Goal: Find specific page/section: Find specific page/section

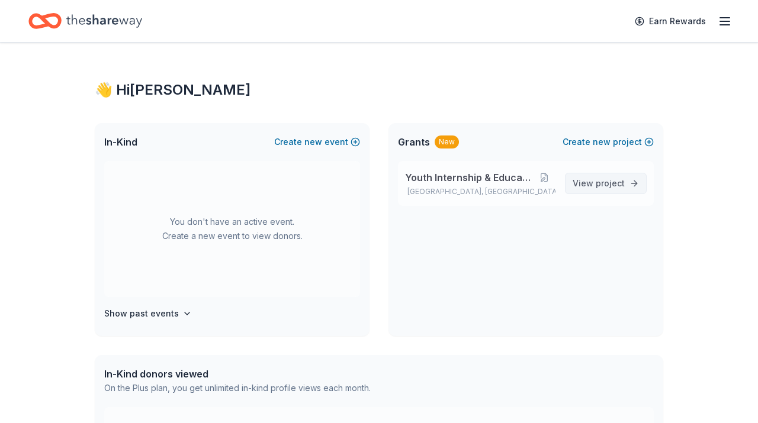
click at [594, 185] on span "View project" at bounding box center [598, 183] width 52 height 14
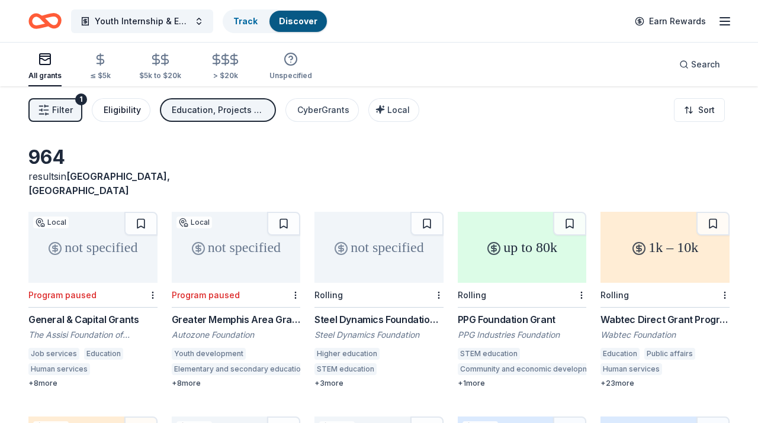
click at [123, 111] on div "Eligibility" at bounding box center [122, 110] width 37 height 14
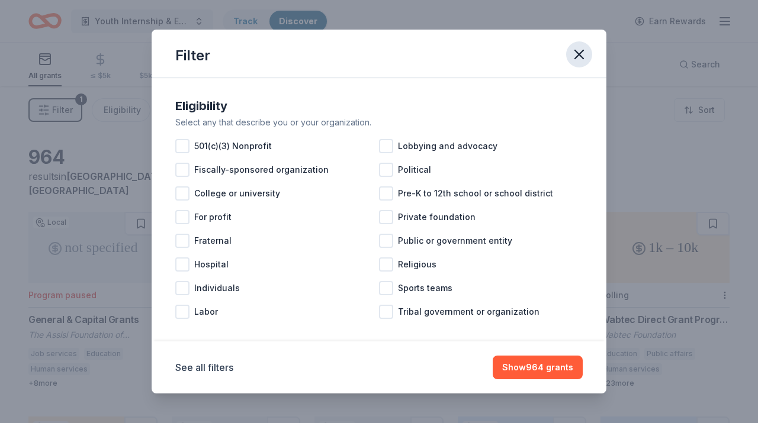
click at [579, 51] on icon "button" at bounding box center [579, 54] width 17 height 17
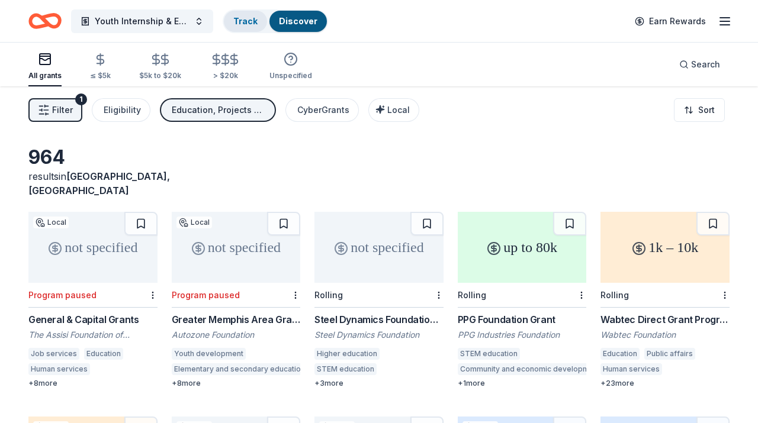
click at [244, 20] on link "Track" at bounding box center [245, 21] width 24 height 10
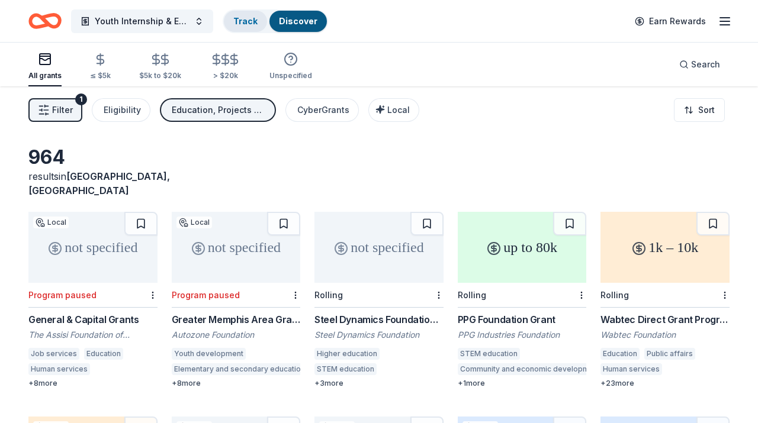
click at [244, 20] on link "Track" at bounding box center [245, 21] width 24 height 10
click at [198, 21] on button "Youth Internship & Education" at bounding box center [142, 21] width 142 height 24
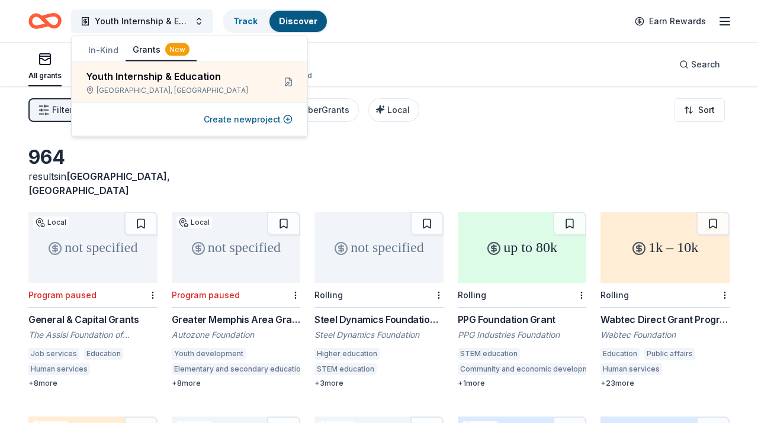
click at [140, 49] on button "Grants New" at bounding box center [160, 50] width 71 height 22
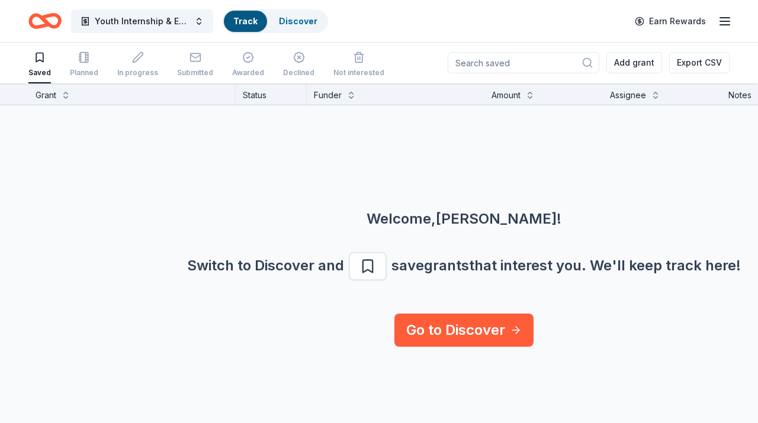
click at [247, 18] on link "Track" at bounding box center [245, 21] width 24 height 10
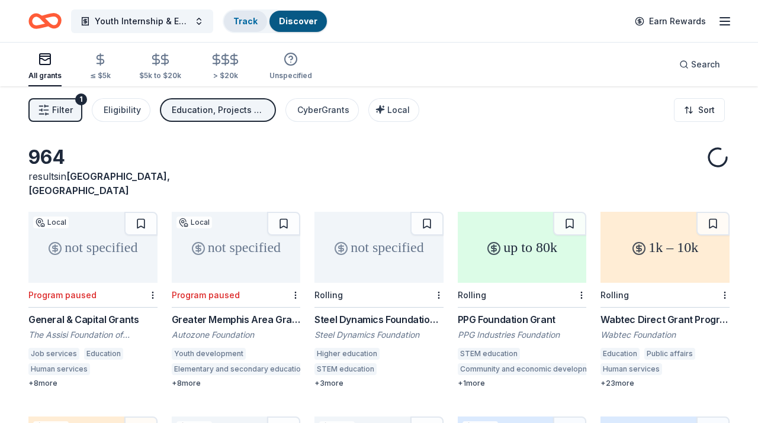
click at [247, 18] on link "Track" at bounding box center [245, 21] width 24 height 10
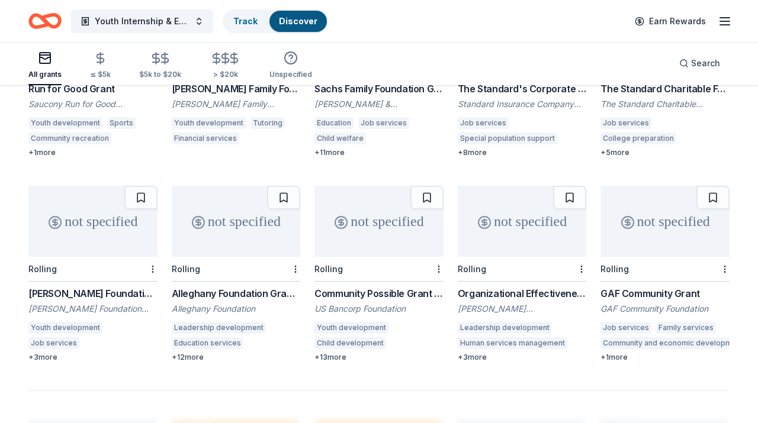
scroll to position [683, 0]
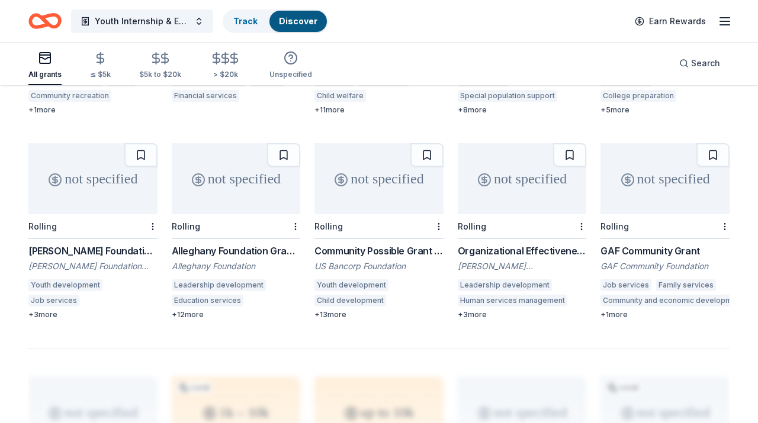
click at [726, 25] on line "button" at bounding box center [724, 25] width 9 height 0
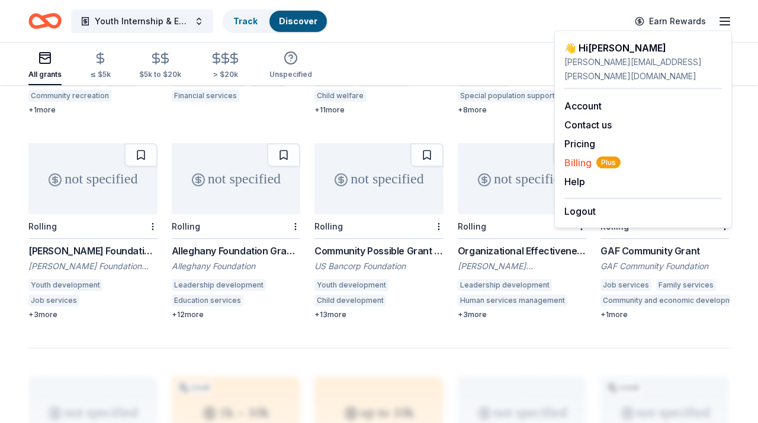
click at [584, 156] on span "Billing Plus" at bounding box center [592, 163] width 56 height 14
